Goal: Task Accomplishment & Management: Complete application form

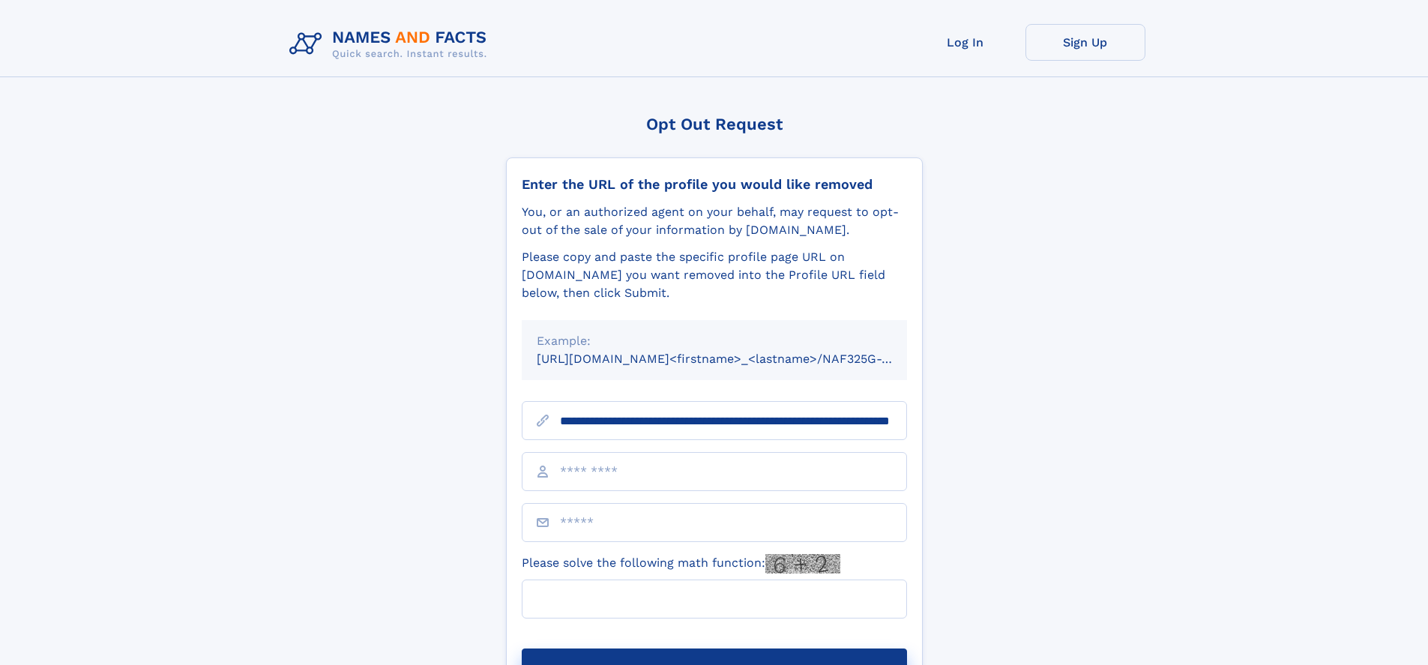
scroll to position [0, 145]
type input "**********"
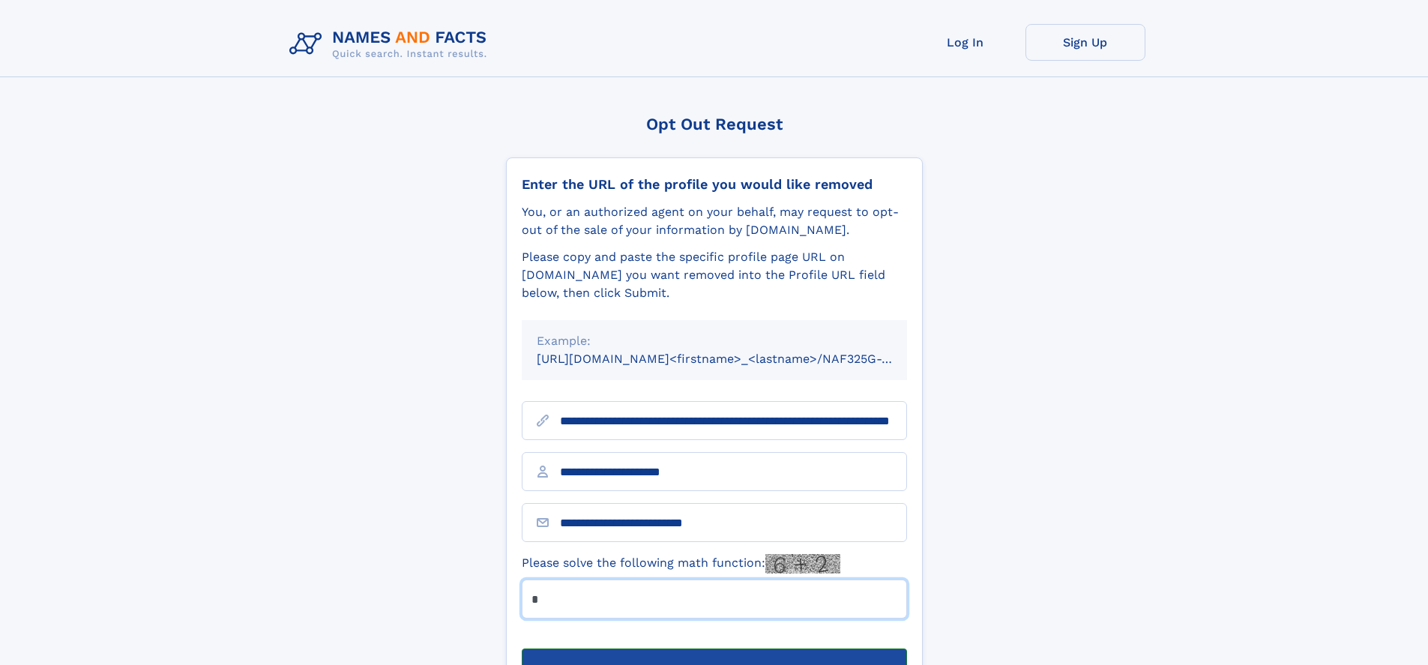
type input "*"
click at [714, 648] on button "Submit Opt Out Request" at bounding box center [714, 672] width 385 height 48
